Goal: Task Accomplishment & Management: Manage account settings

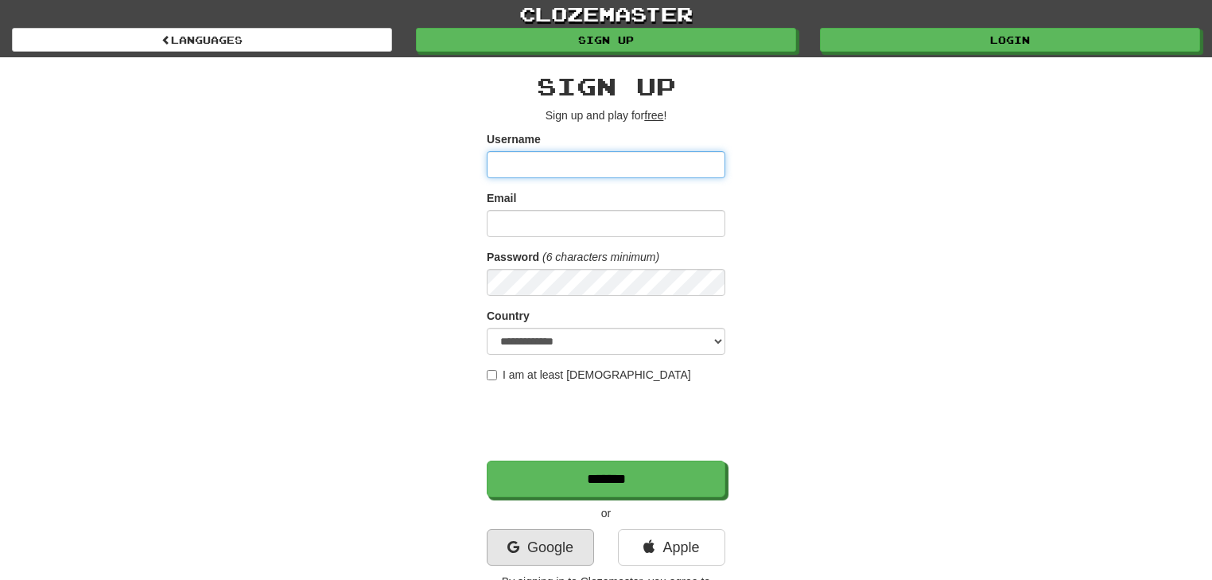
scroll to position [106, 0]
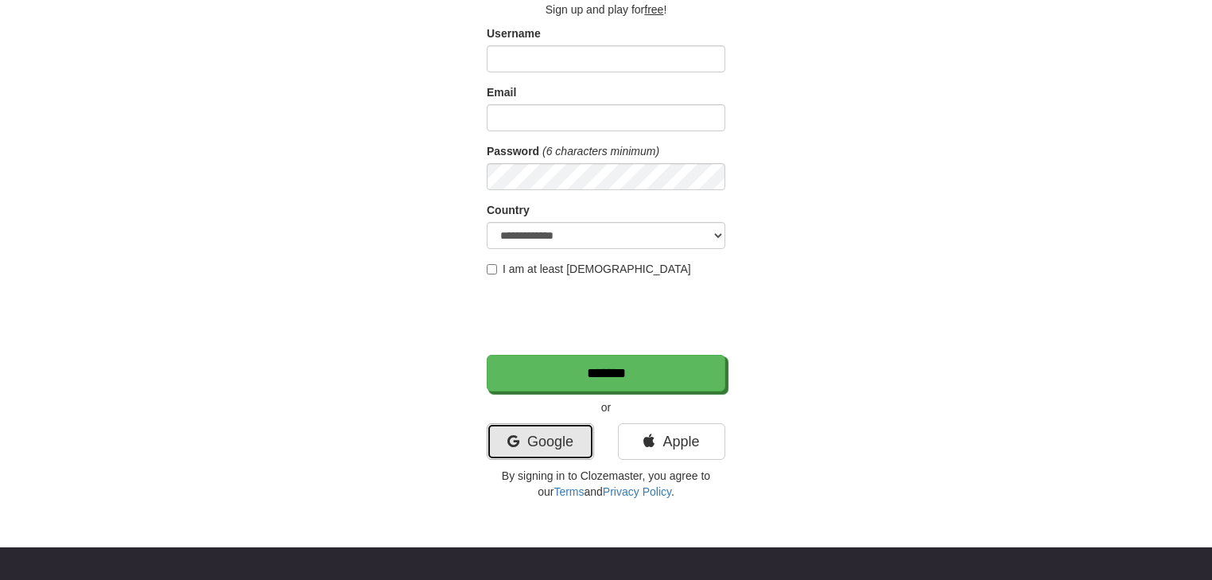
click at [538, 436] on link "Google" at bounding box center [540, 441] width 107 height 37
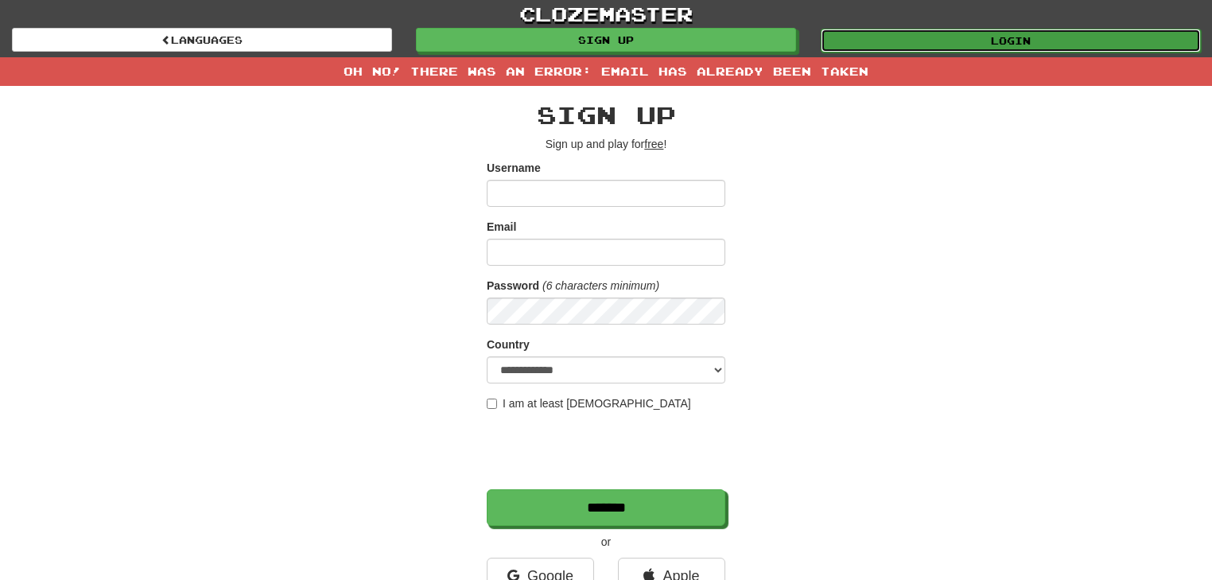
click at [944, 39] on link "Login" at bounding box center [1011, 41] width 380 height 24
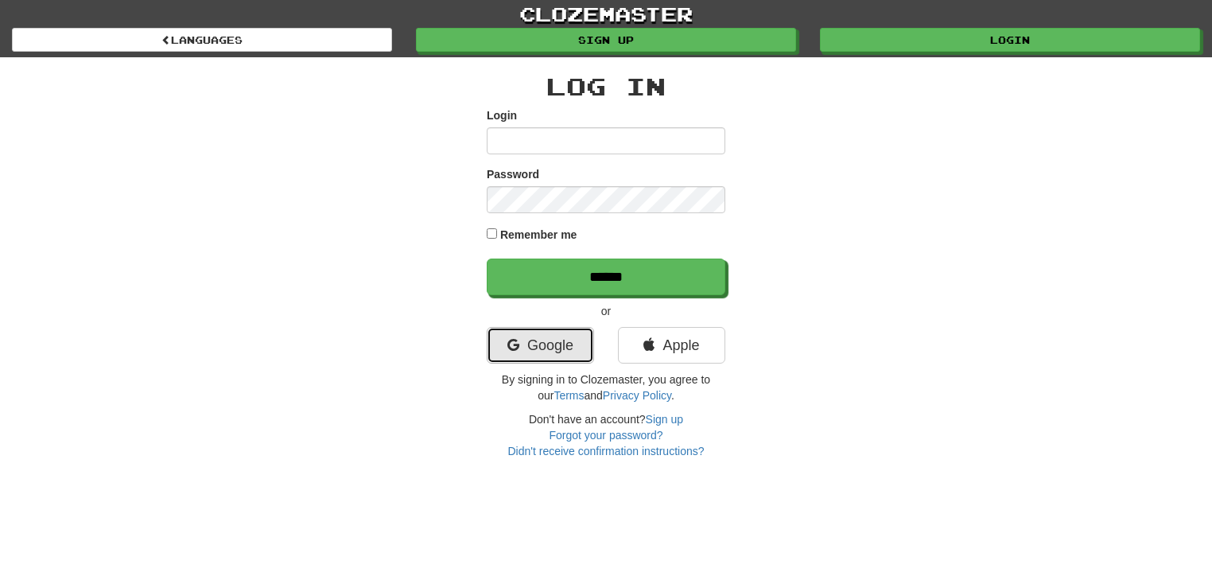
click at [556, 344] on link "Google" at bounding box center [540, 345] width 107 height 37
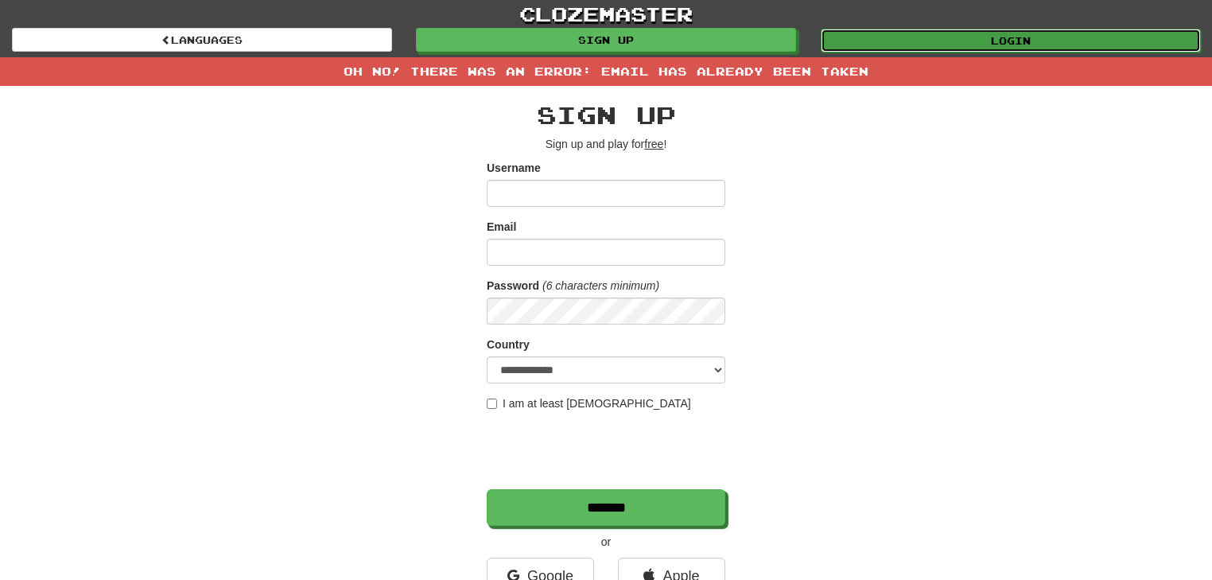
click at [990, 48] on link "Login" at bounding box center [1011, 41] width 380 height 24
click at [992, 45] on link "Login" at bounding box center [1011, 41] width 380 height 24
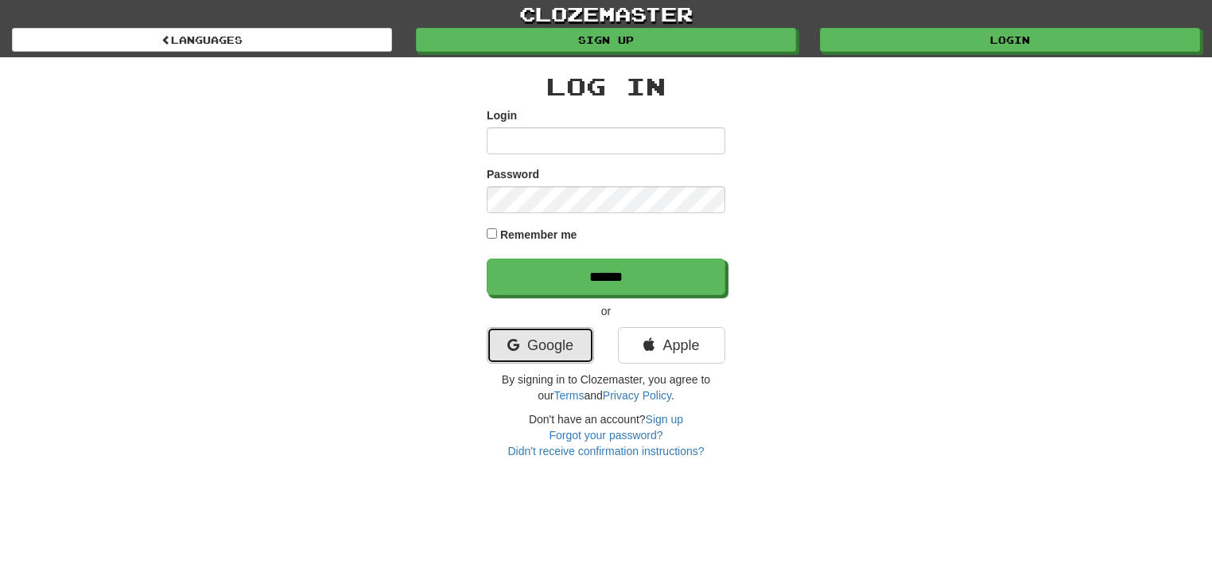
click at [552, 336] on link "Google" at bounding box center [540, 345] width 107 height 37
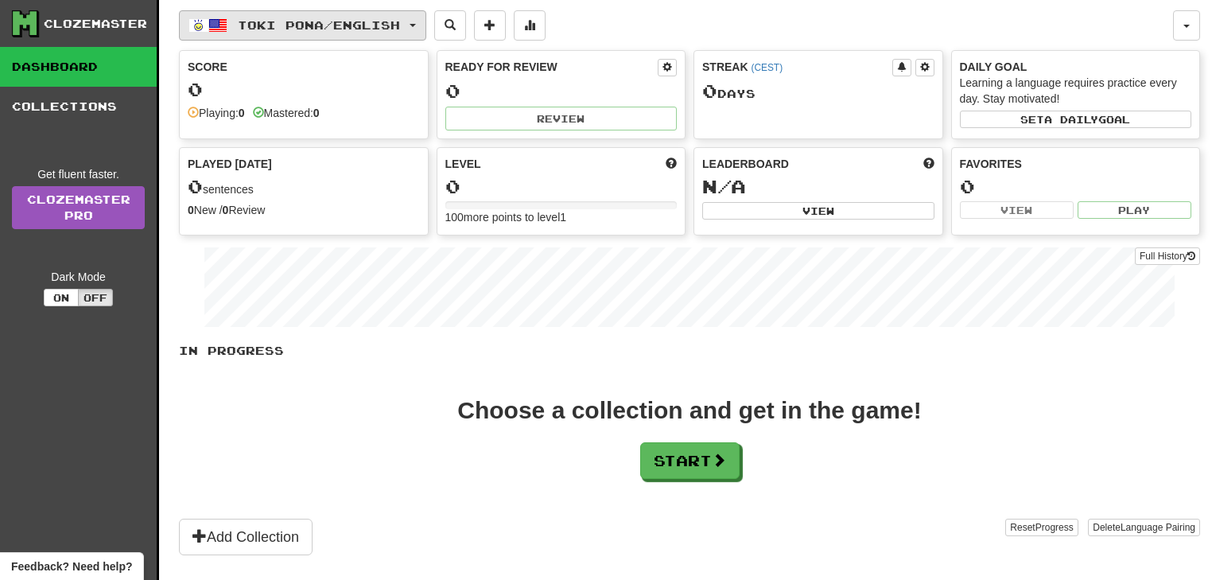
click at [317, 22] on span "Toki Pona / English" at bounding box center [319, 25] width 162 height 14
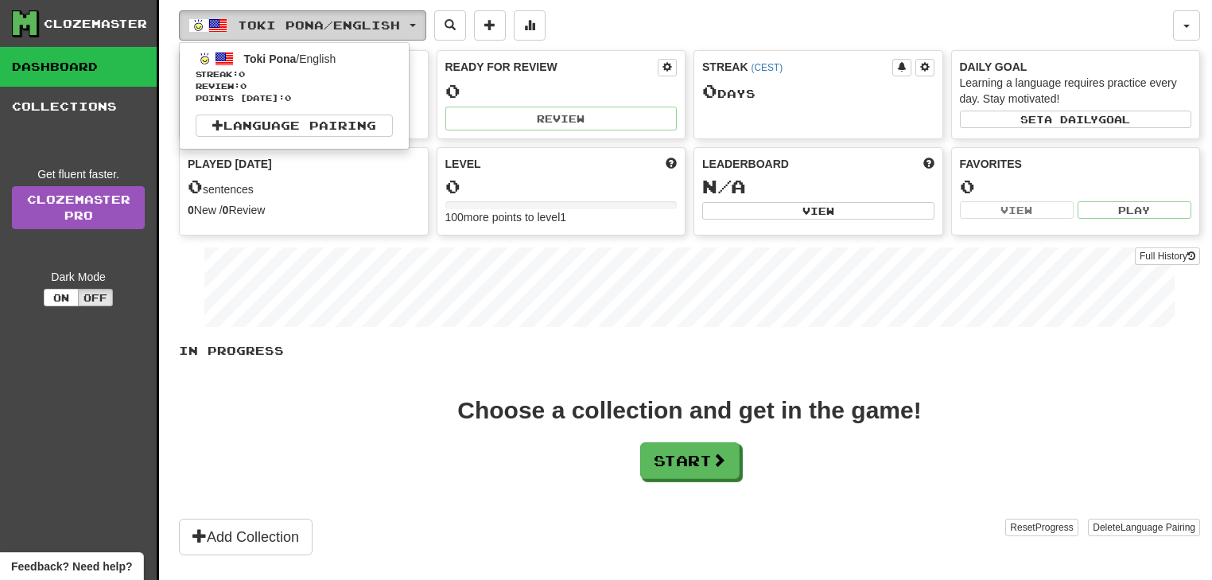
click at [394, 19] on span "Toki Pona / English" at bounding box center [319, 25] width 162 height 14
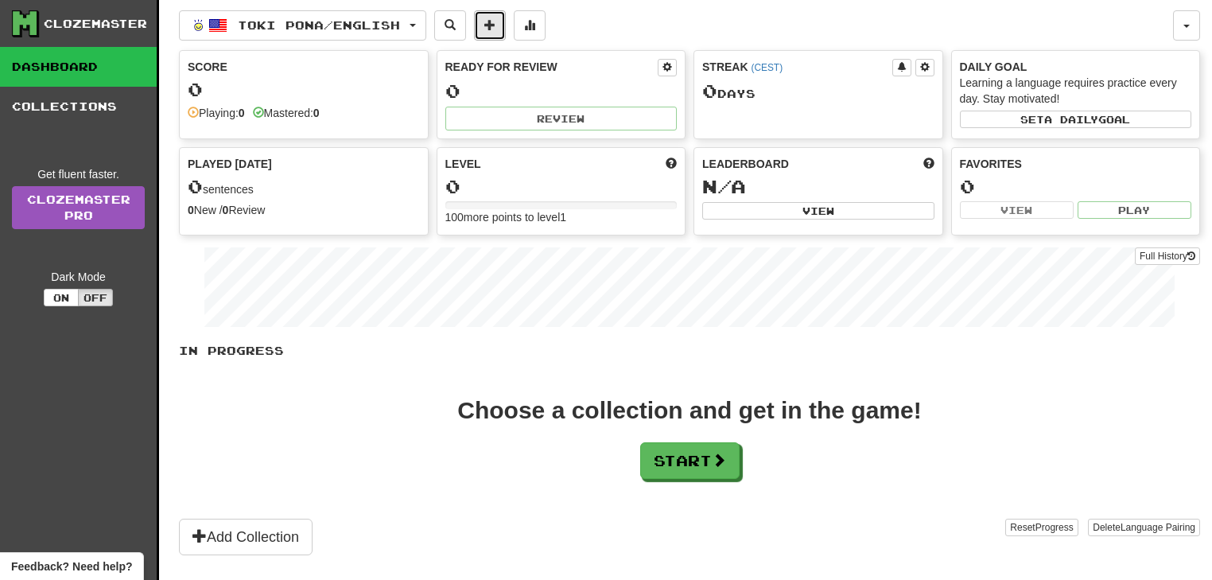
click at [499, 27] on button at bounding box center [490, 25] width 32 height 30
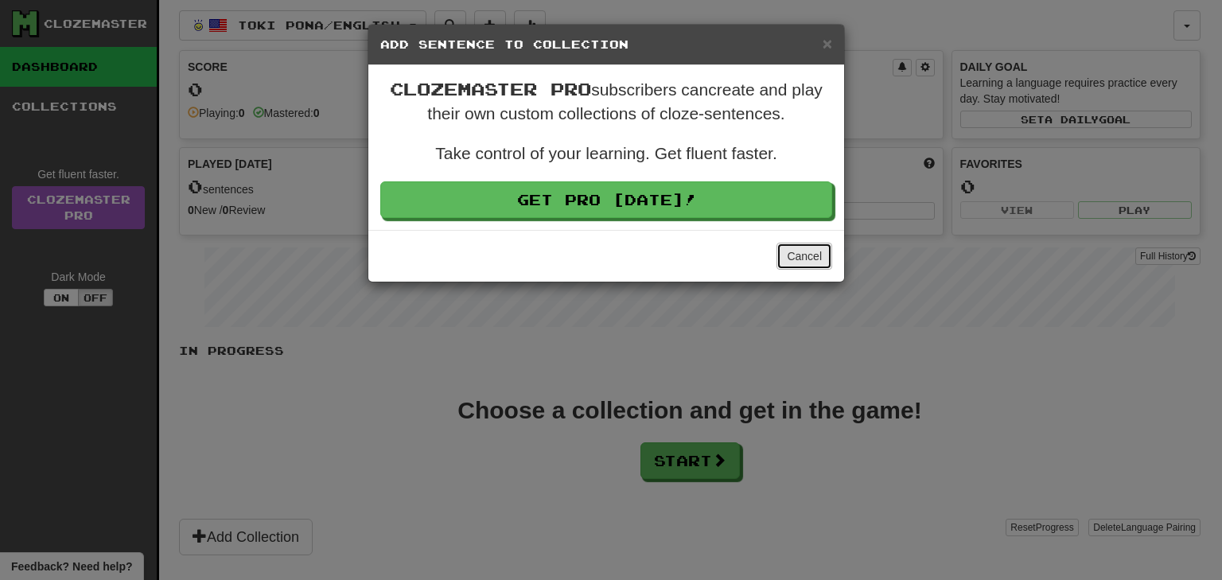
click at [816, 258] on button "Cancel" at bounding box center [804, 256] width 56 height 27
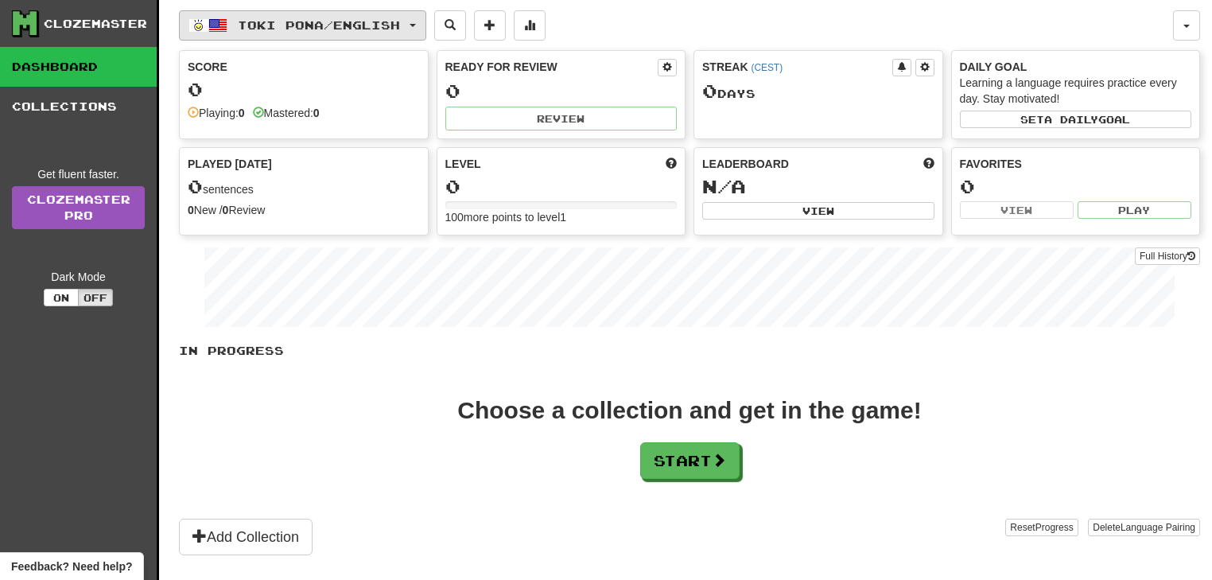
click at [298, 21] on span "Toki Pona / English" at bounding box center [319, 25] width 162 height 14
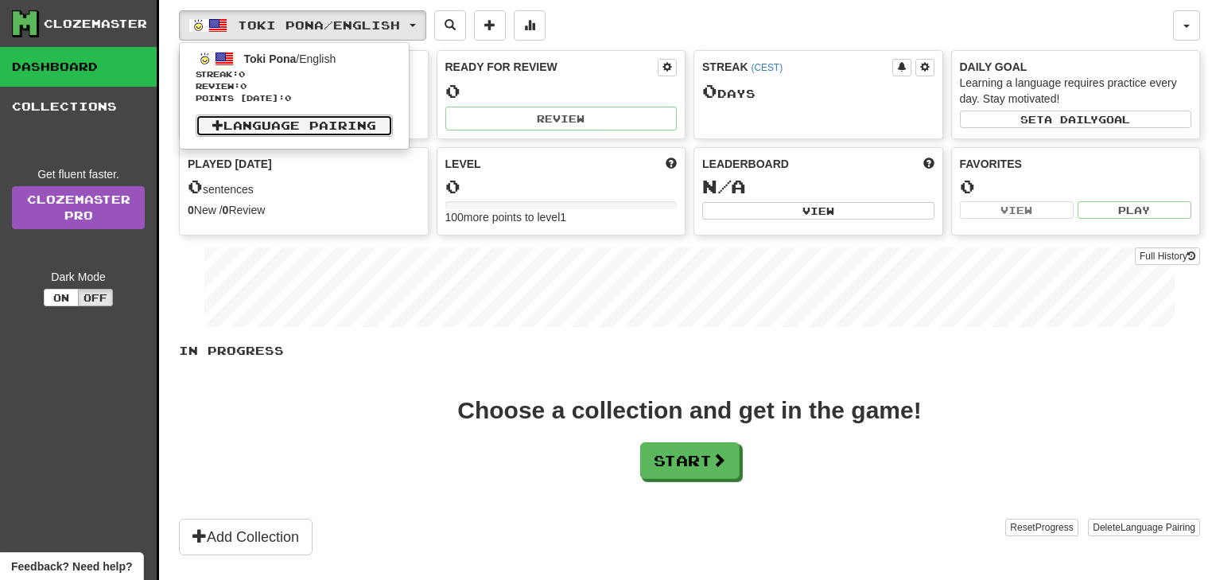
click at [286, 126] on link "Language Pairing" at bounding box center [294, 126] width 197 height 22
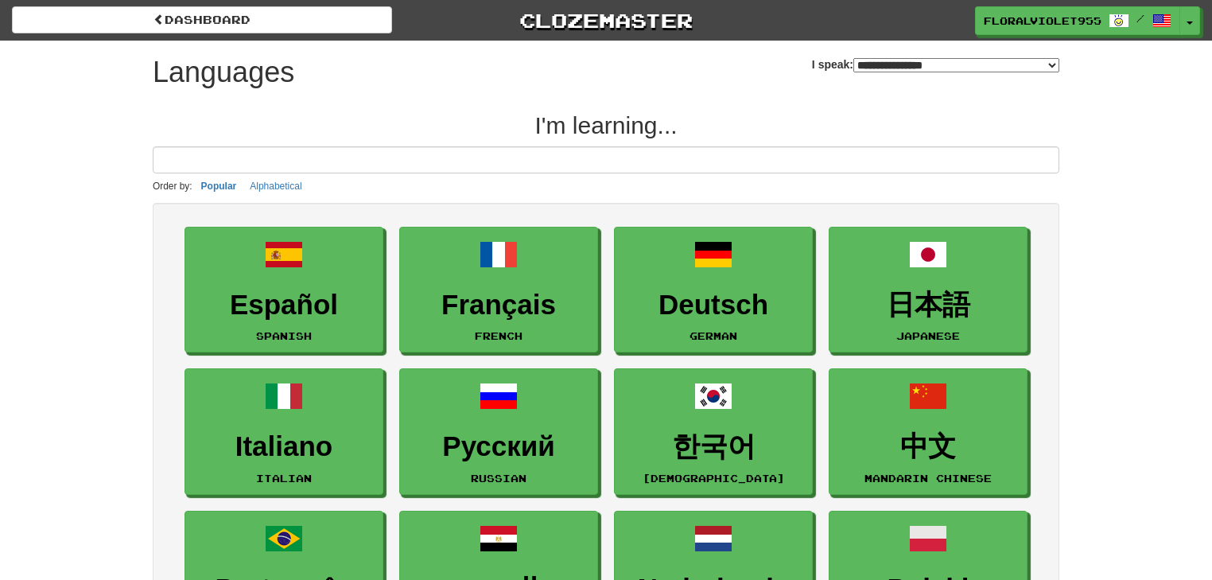
select select "*******"
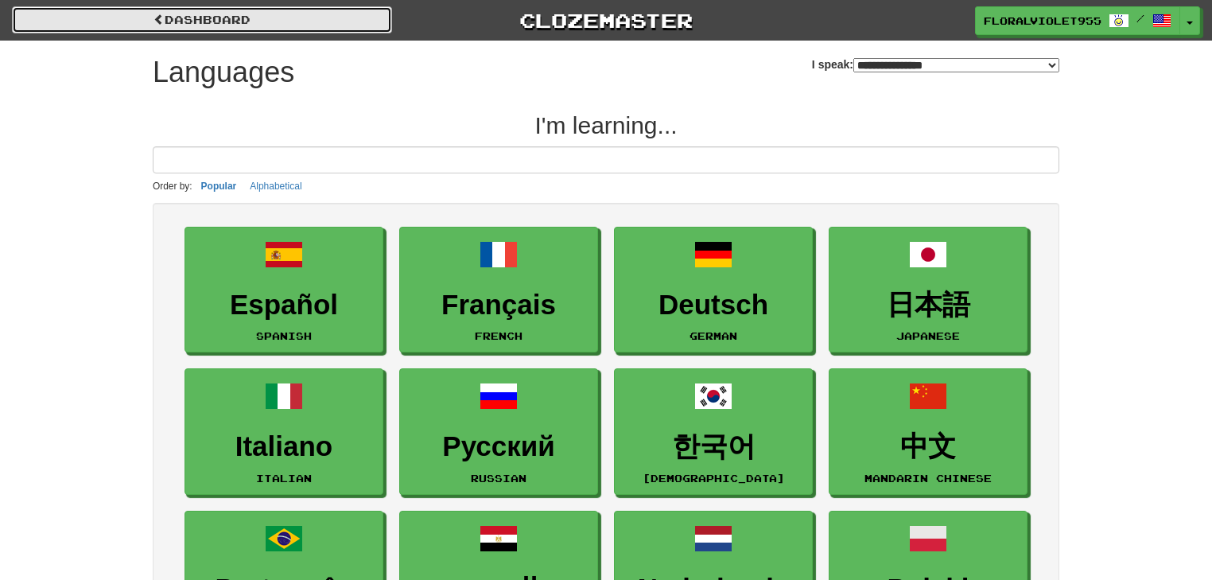
click at [282, 8] on link "dashboard" at bounding box center [202, 19] width 380 height 27
